Goal: Register for event/course

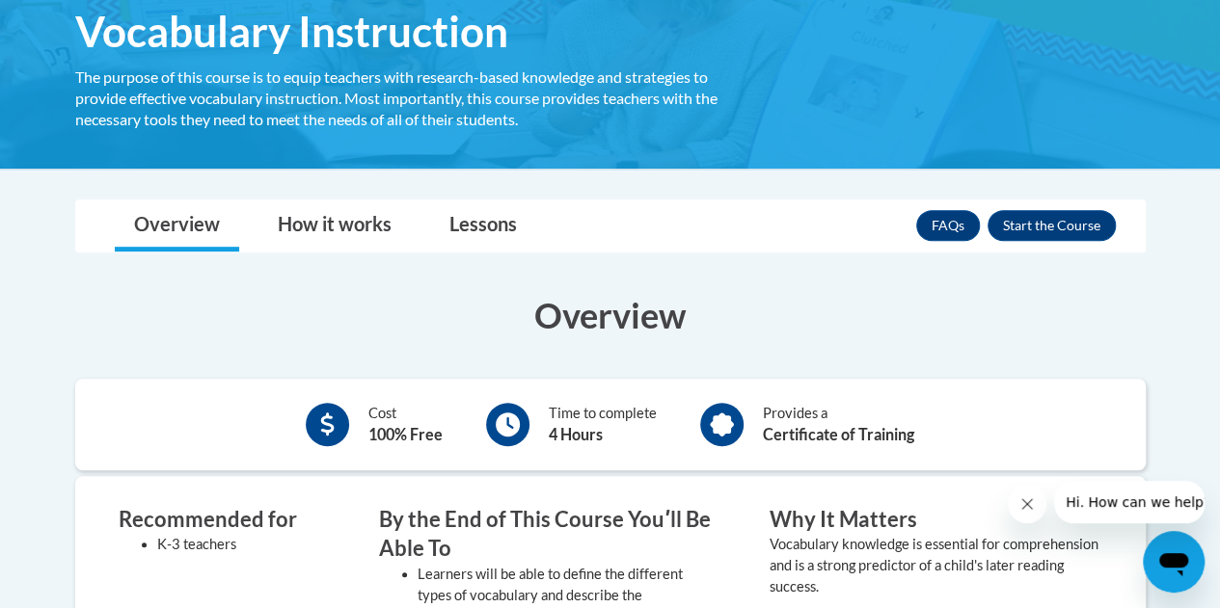
scroll to position [337, 0]
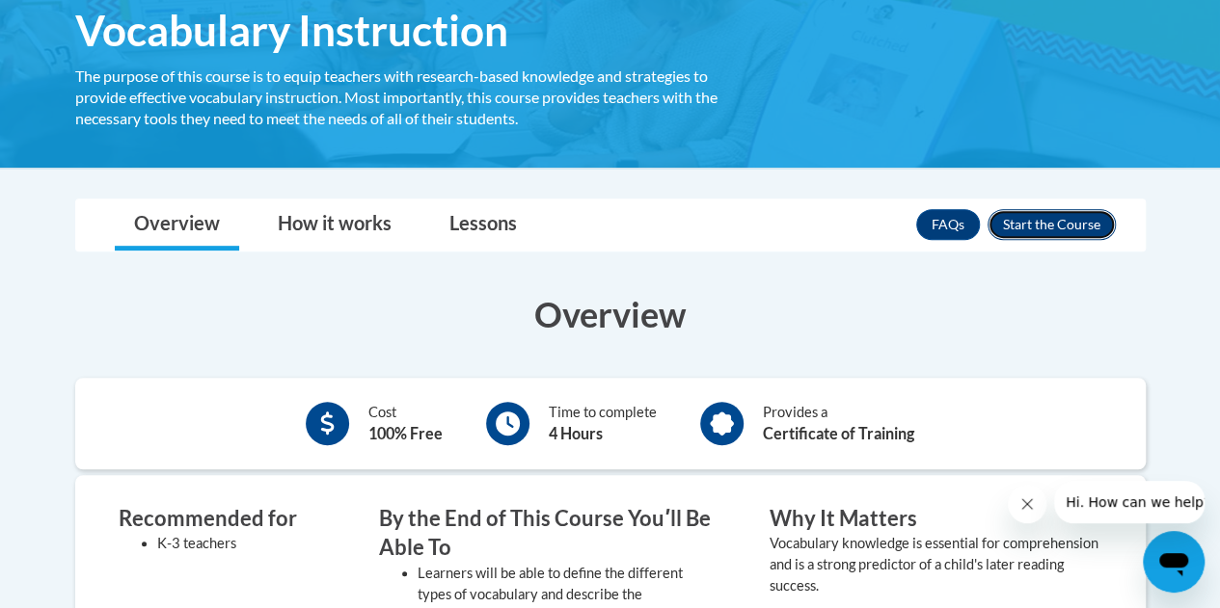
click at [1071, 217] on button "Enroll" at bounding box center [1051, 224] width 128 height 31
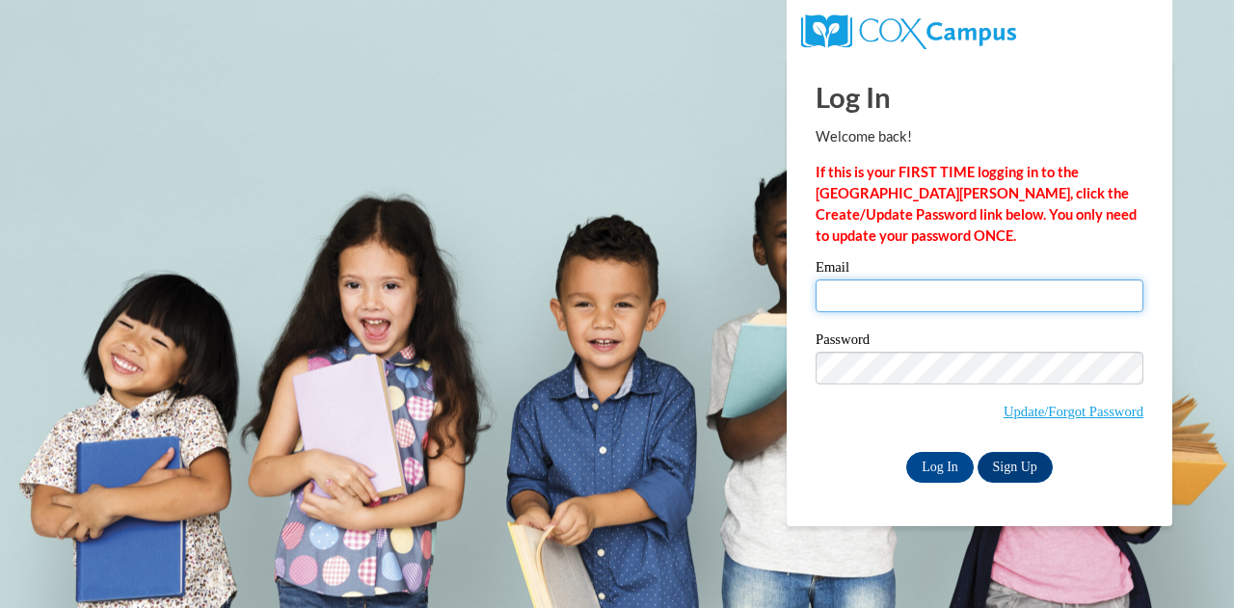
click at [865, 304] on input "Email" at bounding box center [980, 296] width 328 height 33
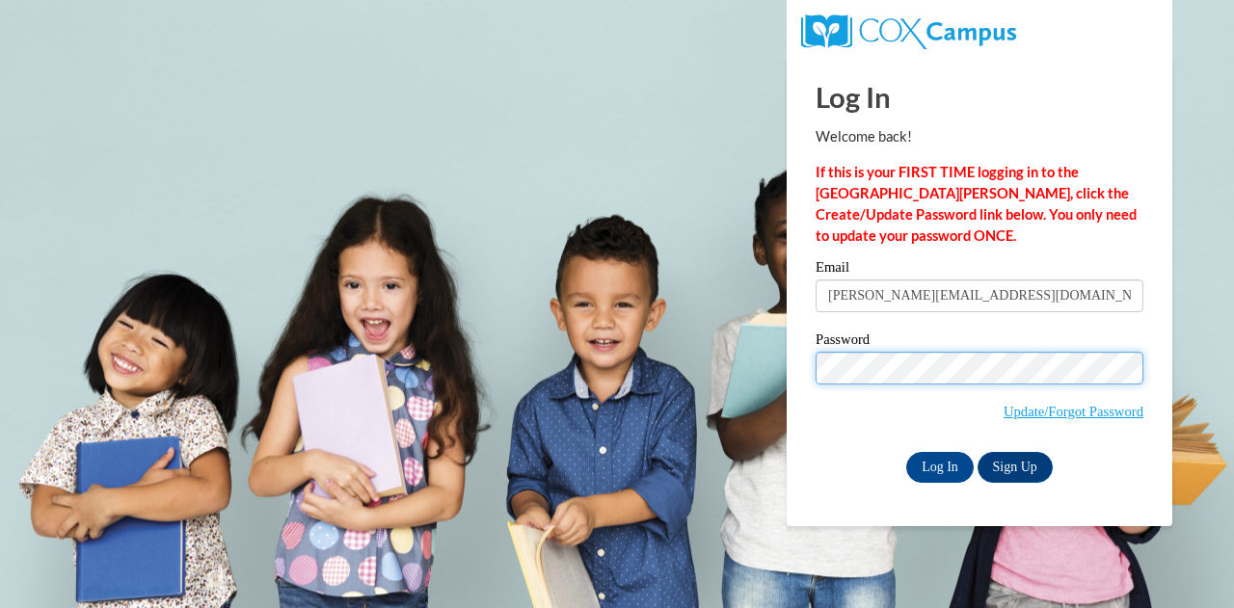
type input "karigriffin2205@gmail.com"
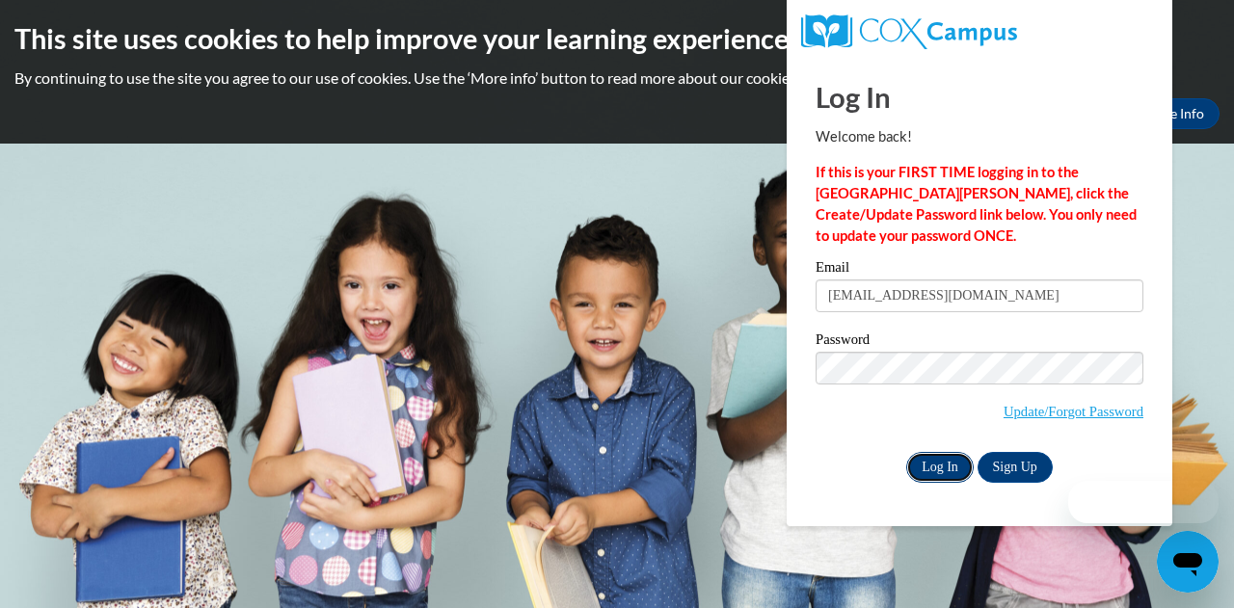
drag, startPoint x: 904, startPoint y: 332, endPoint x: 947, endPoint y: 465, distance: 139.6
click at [947, 465] on input "Log In" at bounding box center [939, 467] width 67 height 31
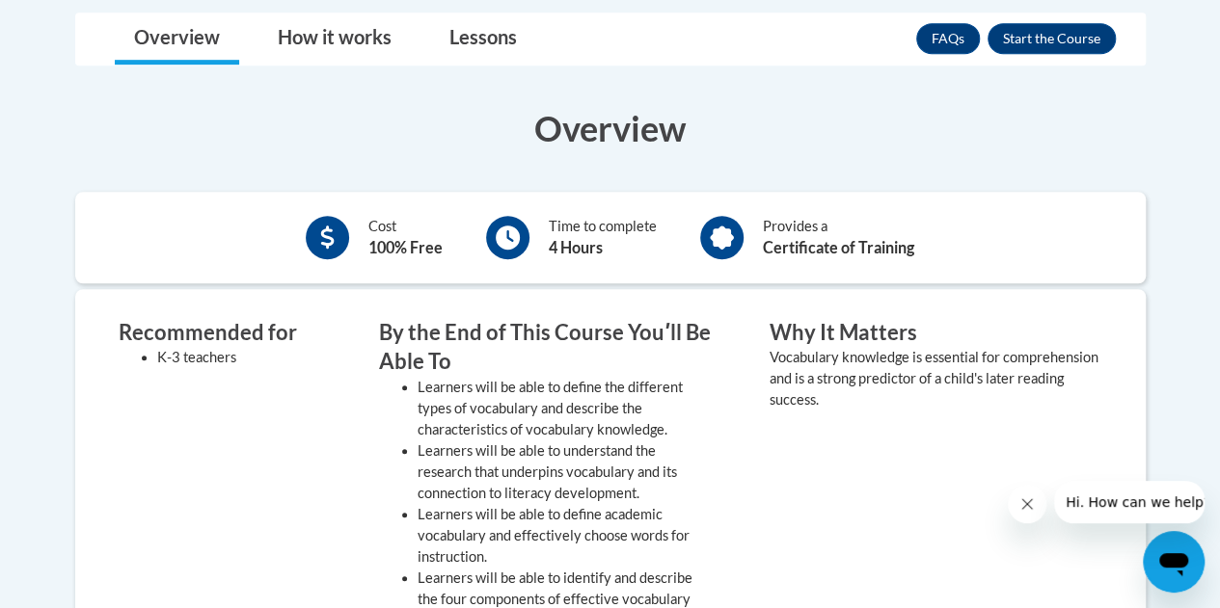
scroll to position [524, 0]
click at [1045, 47] on button "Enroll" at bounding box center [1051, 37] width 128 height 31
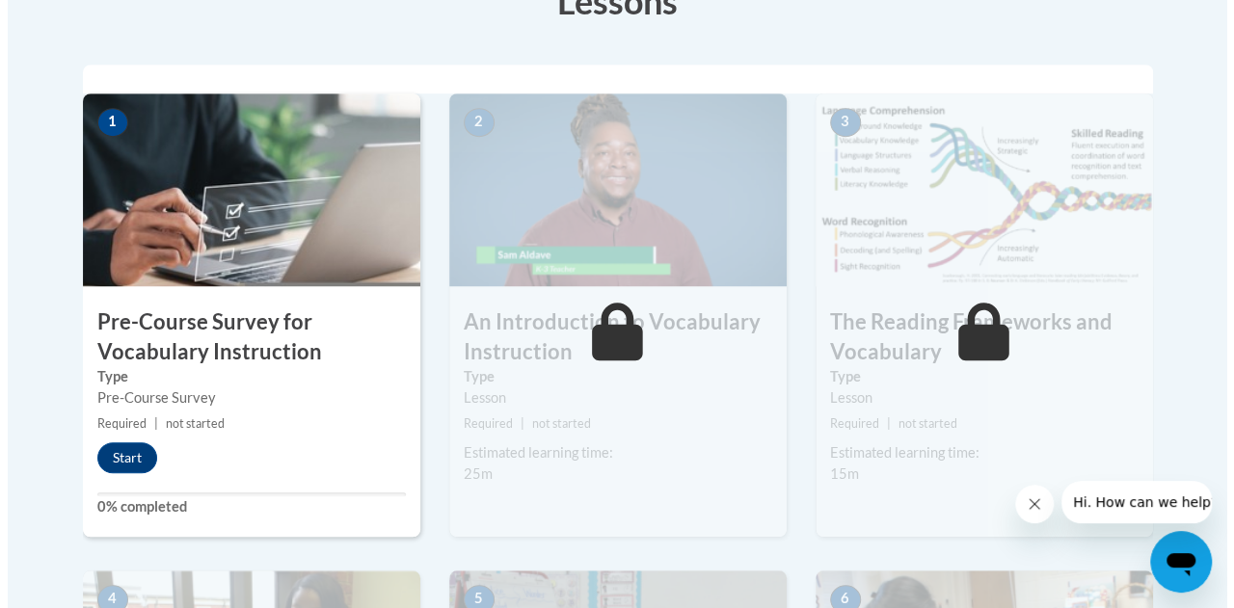
scroll to position [584, 0]
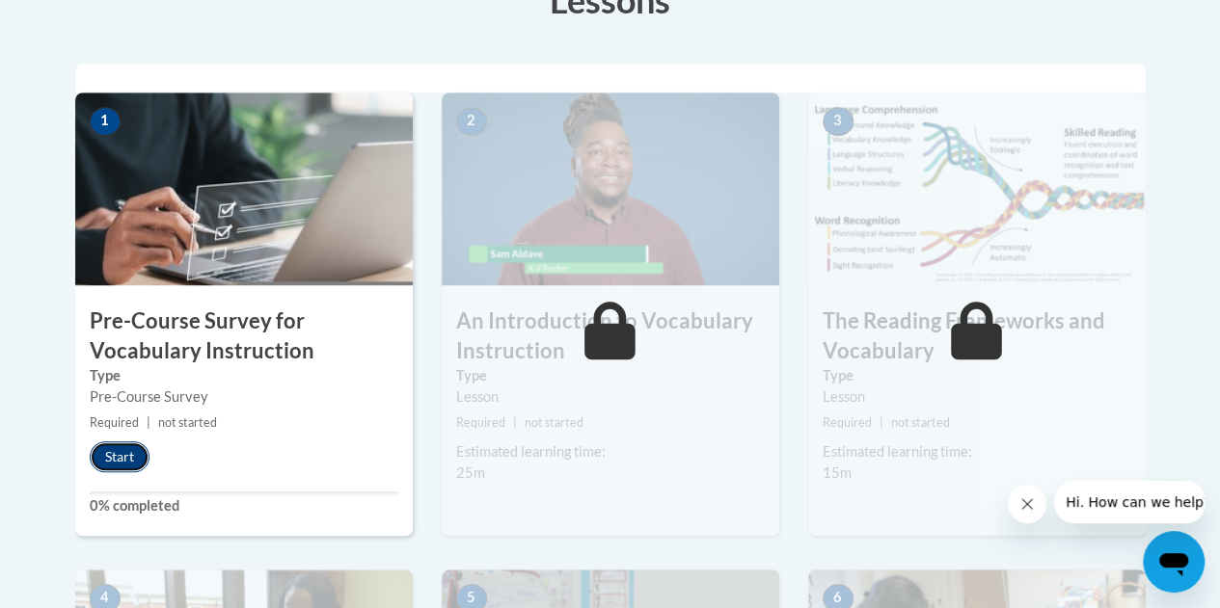
click at [106, 454] on button "Start" at bounding box center [120, 457] width 60 height 31
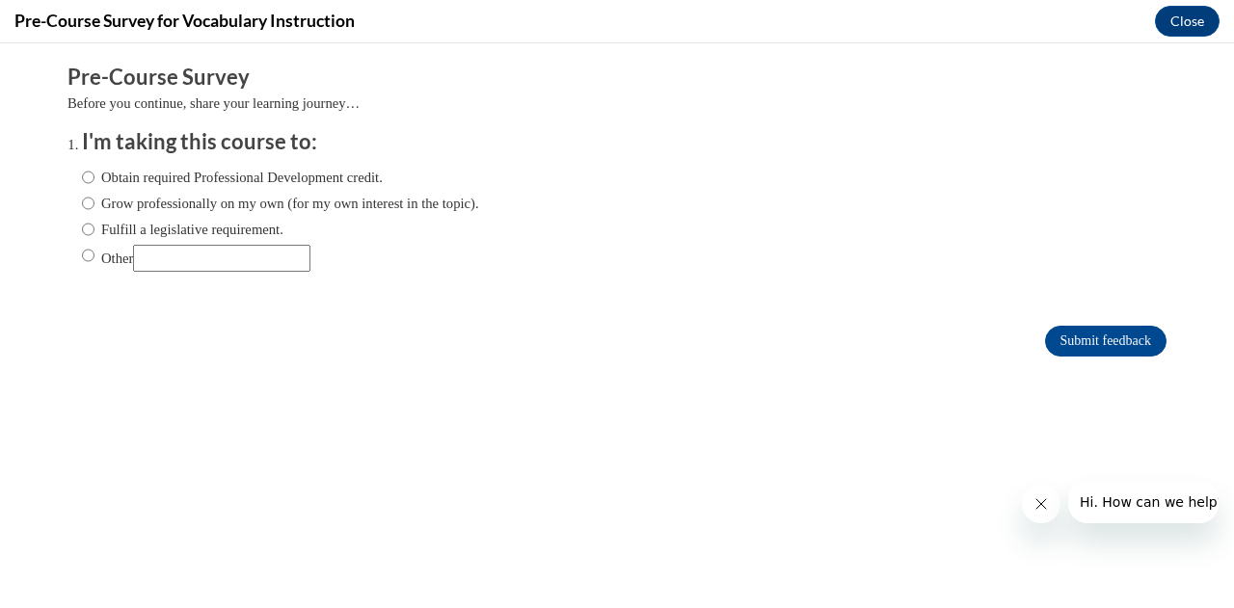
scroll to position [0, 0]
click at [106, 454] on div "Comments Pre-Course Survey Before you continue, share your learning journey… I'…" at bounding box center [617, 267] width 1128 height 449
click at [82, 261] on input "Other" at bounding box center [88, 255] width 13 height 21
radio input "true"
click at [191, 272] on div "Obtain required Professional Development credit. Grow professionally on my own …" at bounding box center [280, 219] width 397 height 124
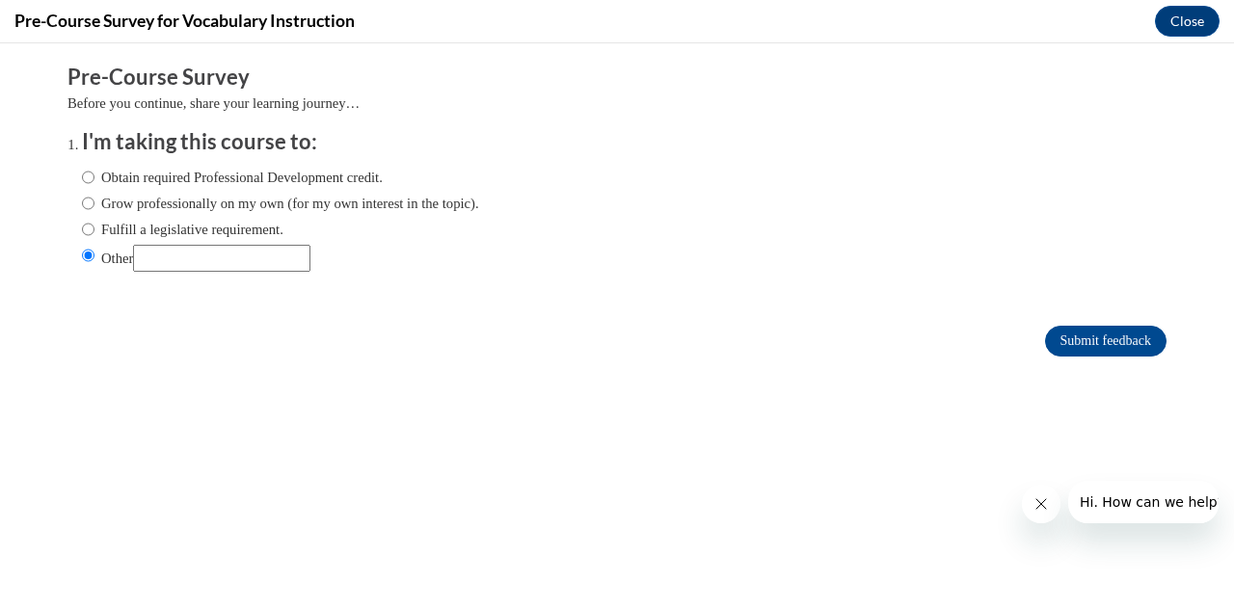
click at [195, 255] on input "Other" at bounding box center [221, 258] width 177 height 27
type input "college course assignment"
click at [1045, 339] on input "Submit feedback" at bounding box center [1105, 341] width 121 height 31
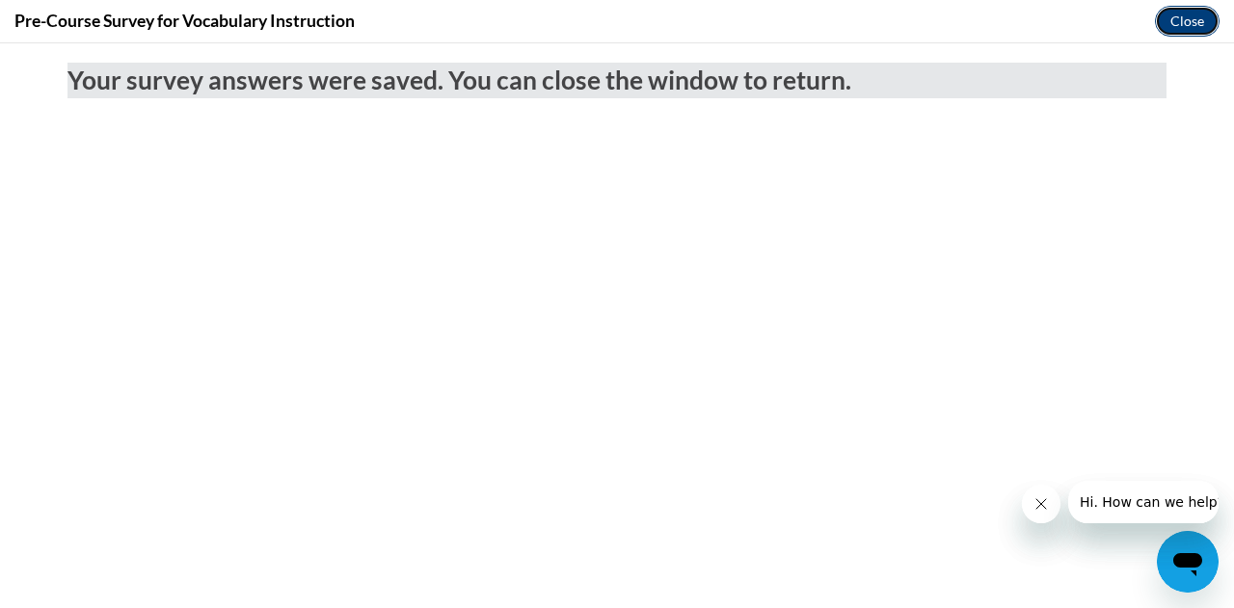
click at [1184, 20] on button "Close" at bounding box center [1187, 21] width 65 height 31
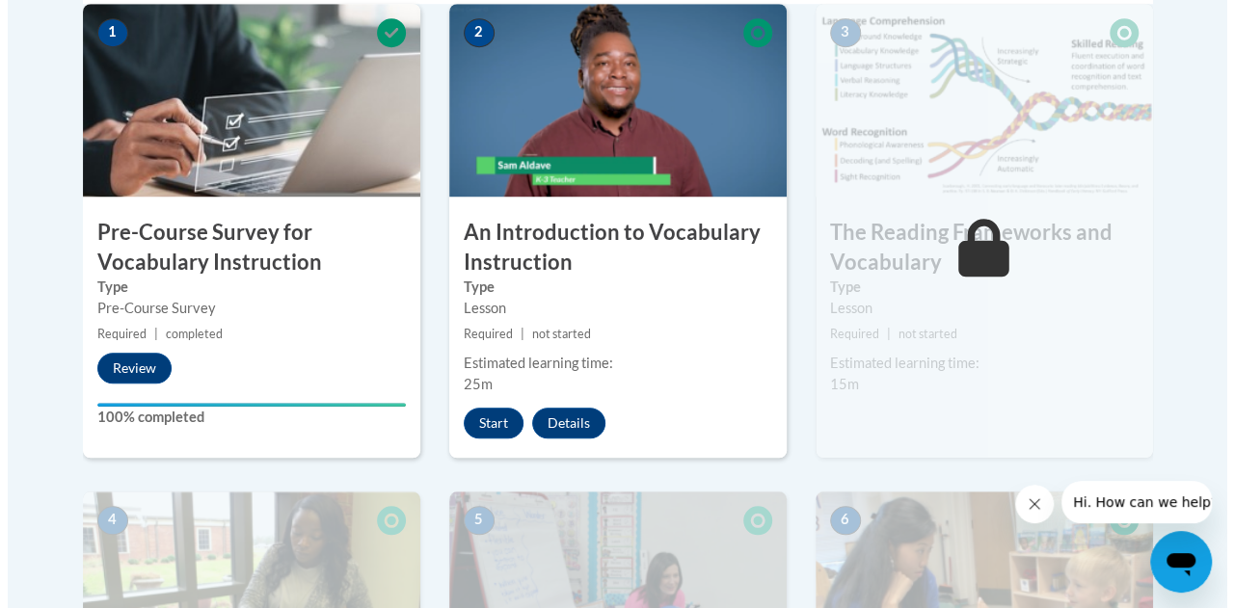
scroll to position [676, 0]
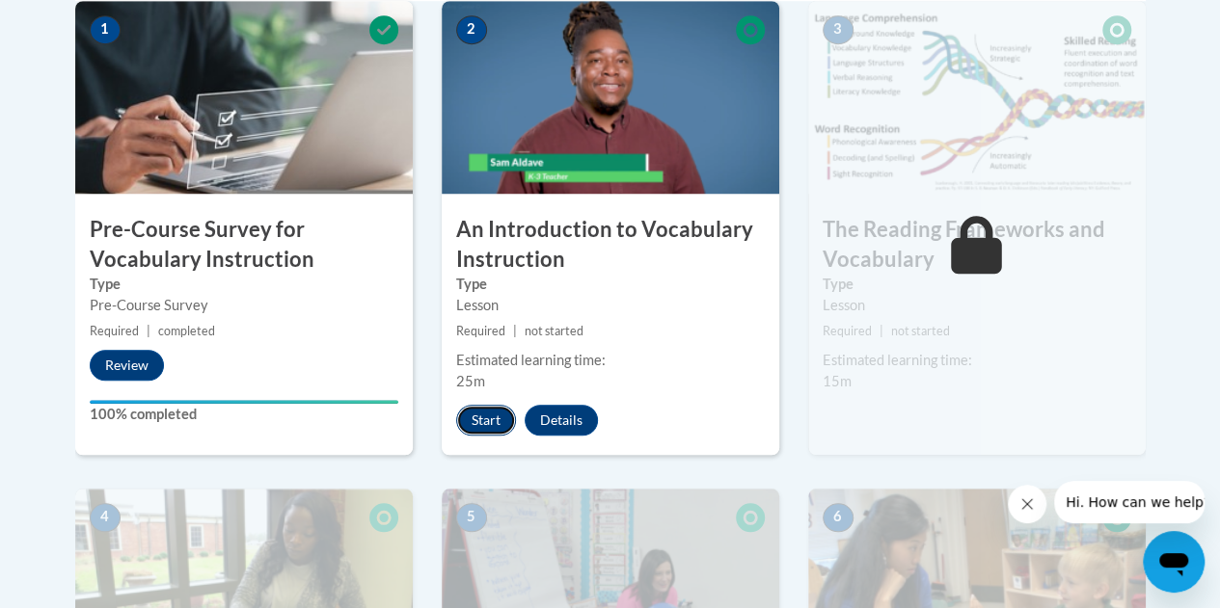
click at [496, 423] on button "Start" at bounding box center [486, 420] width 60 height 31
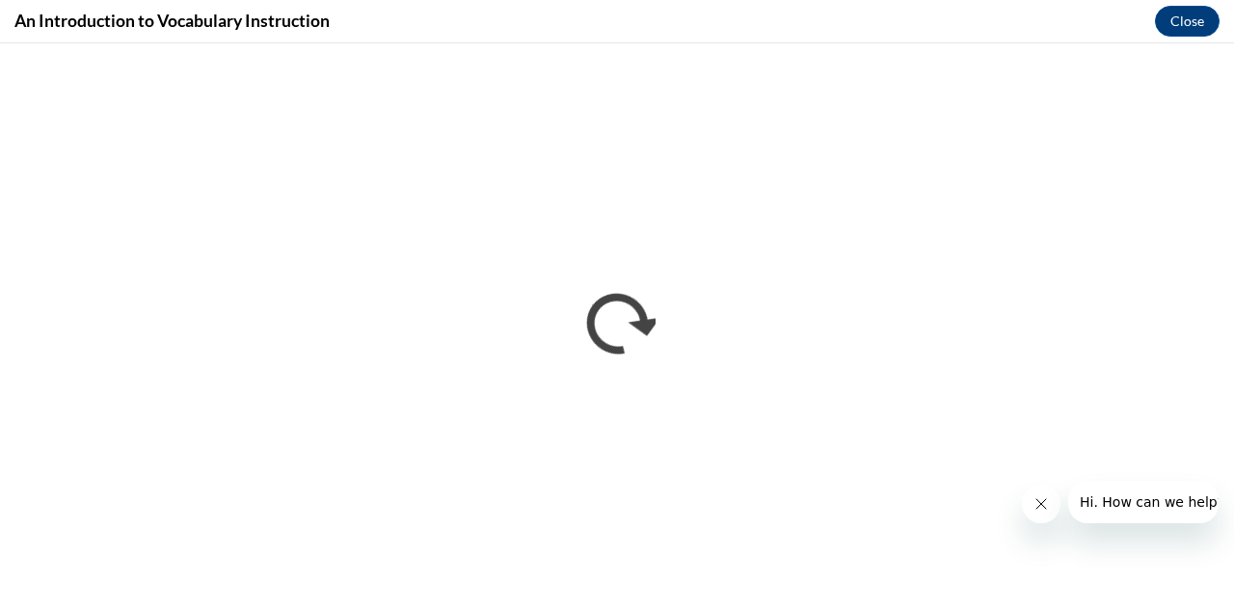
scroll to position [0, 0]
